Goal: Task Accomplishment & Management: Use online tool/utility

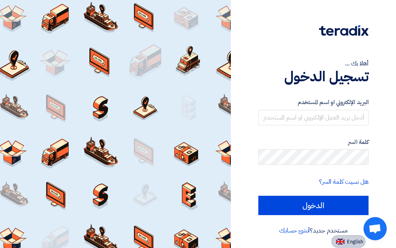
click at [357, 244] on span "English" at bounding box center [355, 241] width 16 height 5
type input "Sign in"
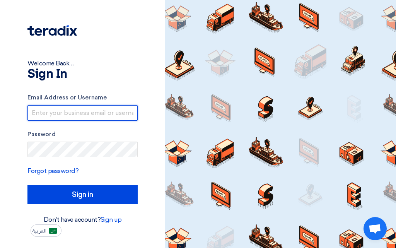
click at [110, 116] on input "text" at bounding box center [82, 112] width 110 height 15
type input "[EMAIL_ADDRESS][DOMAIN_NAME]"
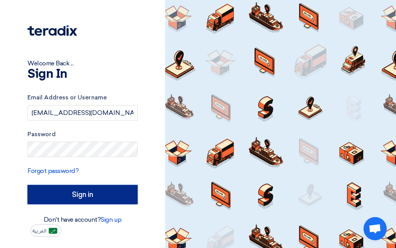
click at [53, 188] on input "Sign in" at bounding box center [82, 194] width 110 height 19
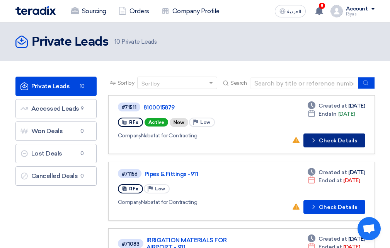
click at [321, 139] on button "Check details Check Details" at bounding box center [335, 140] width 62 height 14
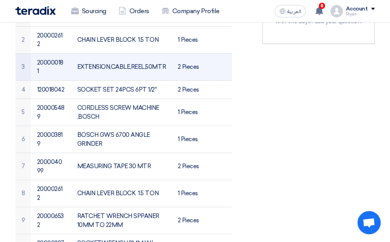
scroll to position [232, 0]
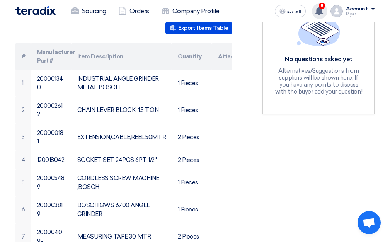
click at [318, 8] on icon at bounding box center [319, 11] width 9 height 9
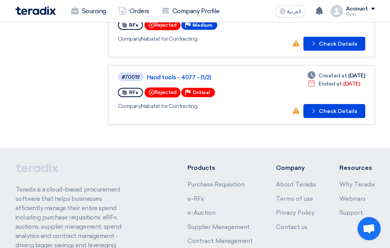
scroll to position [580, 0]
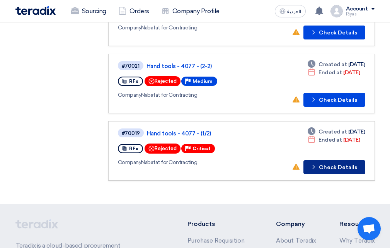
click at [332, 167] on button "Check details Check Details" at bounding box center [335, 167] width 62 height 14
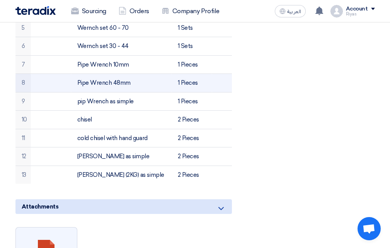
scroll to position [387, 0]
